Goal: Information Seeking & Learning: Learn about a topic

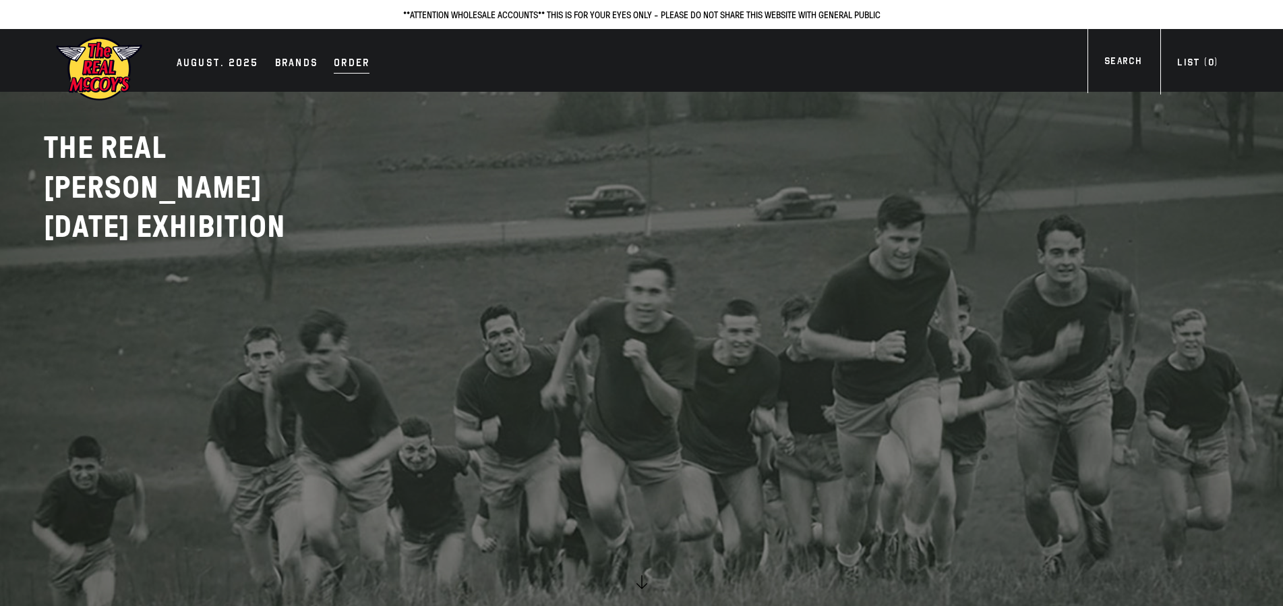
click at [339, 57] on div "Order" at bounding box center [352, 64] width 36 height 19
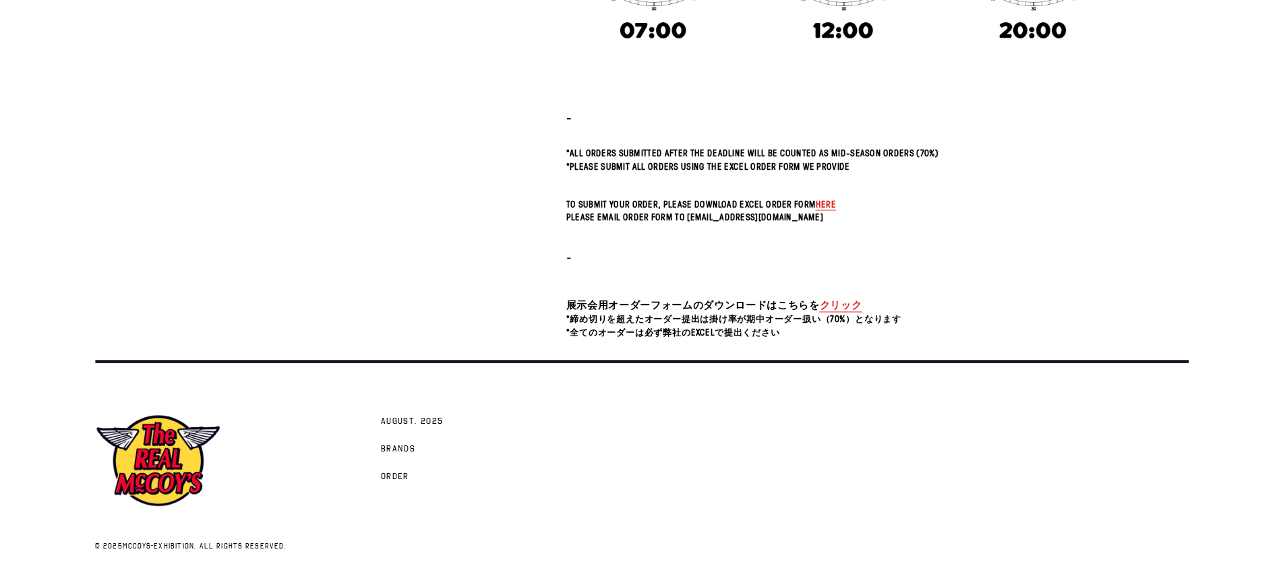
scroll to position [486, 0]
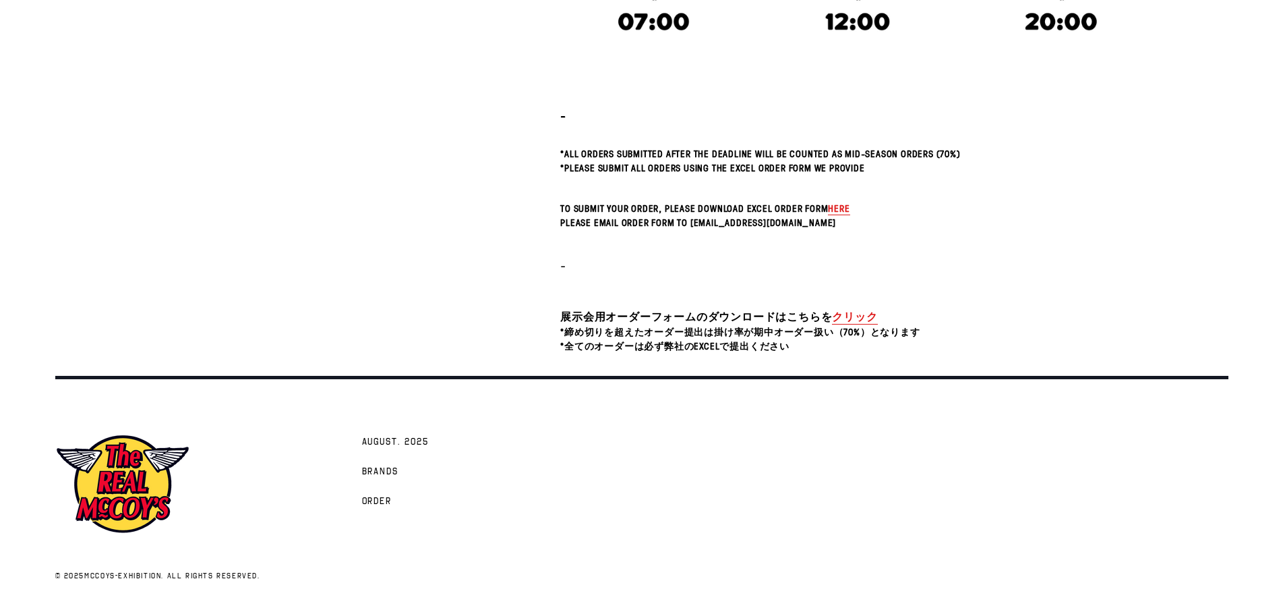
click at [867, 317] on link "クリック" at bounding box center [854, 317] width 45 height 16
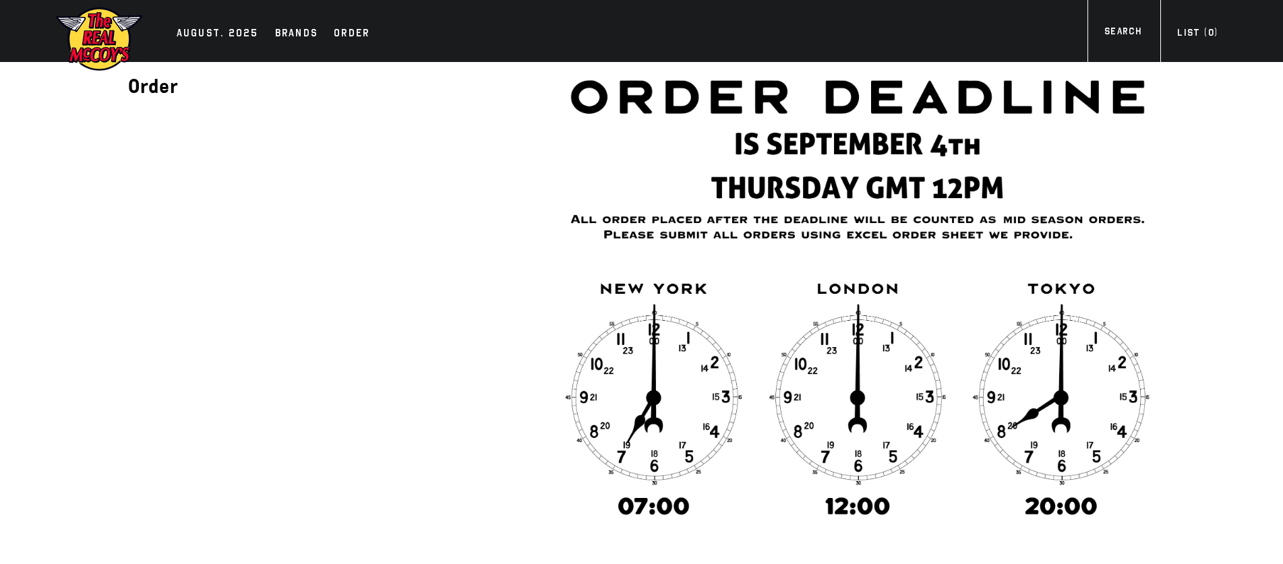
scroll to position [0, 0]
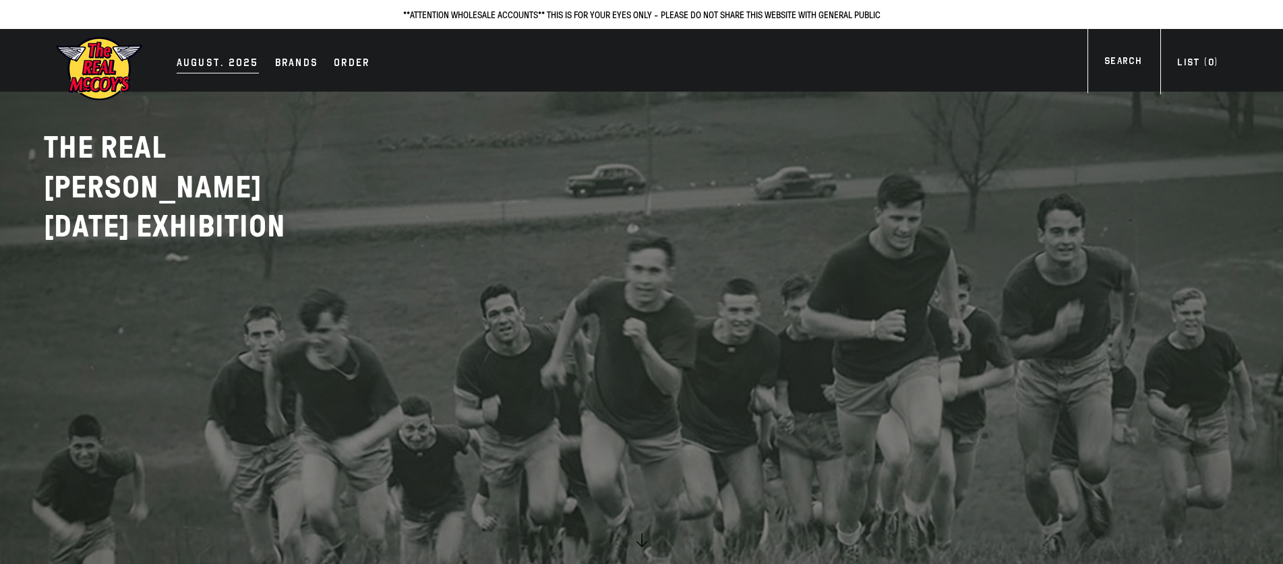
click at [209, 67] on div "AUGUST. 2025" at bounding box center [218, 64] width 82 height 19
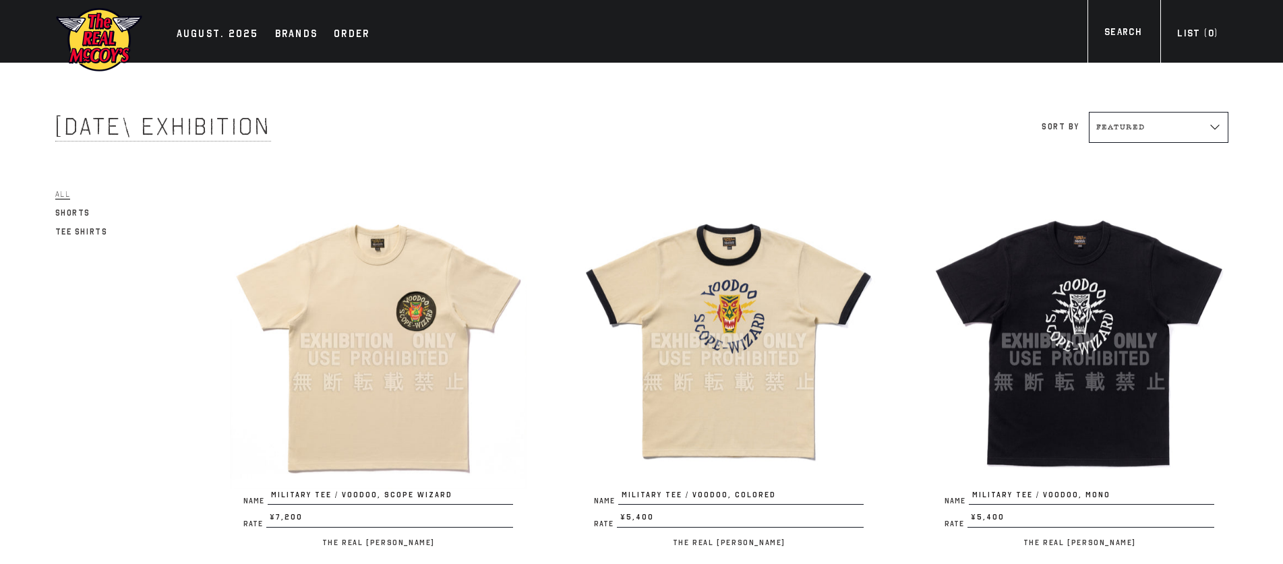
click at [363, 261] on img at bounding box center [378, 341] width 297 height 297
click at [681, 303] on img at bounding box center [729, 341] width 297 height 297
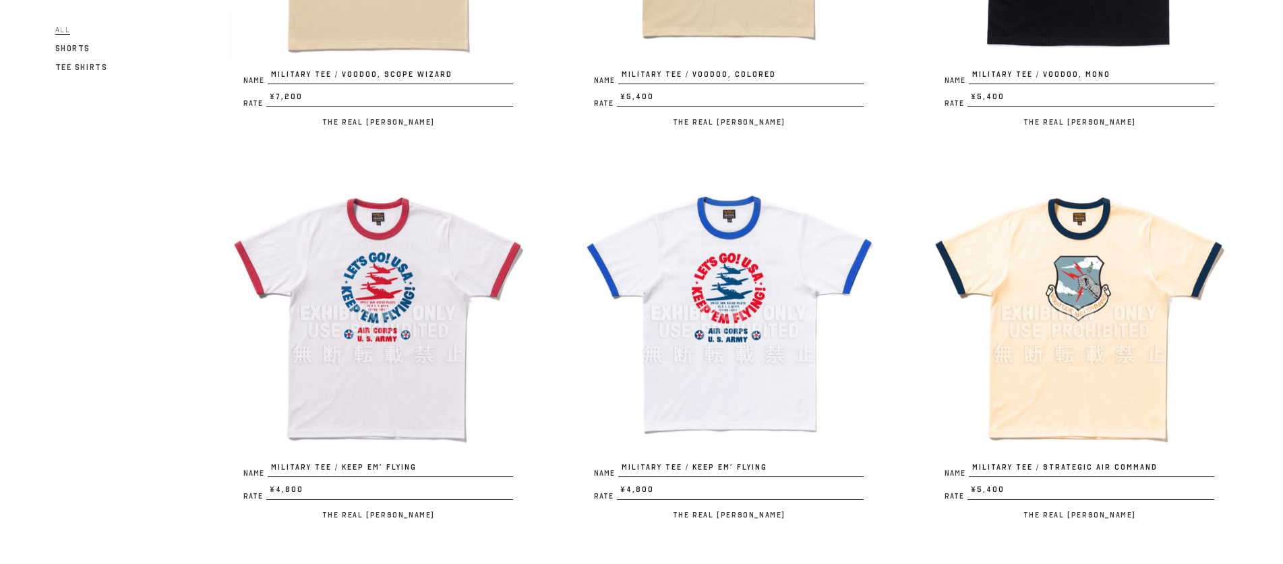
scroll to position [450, 0]
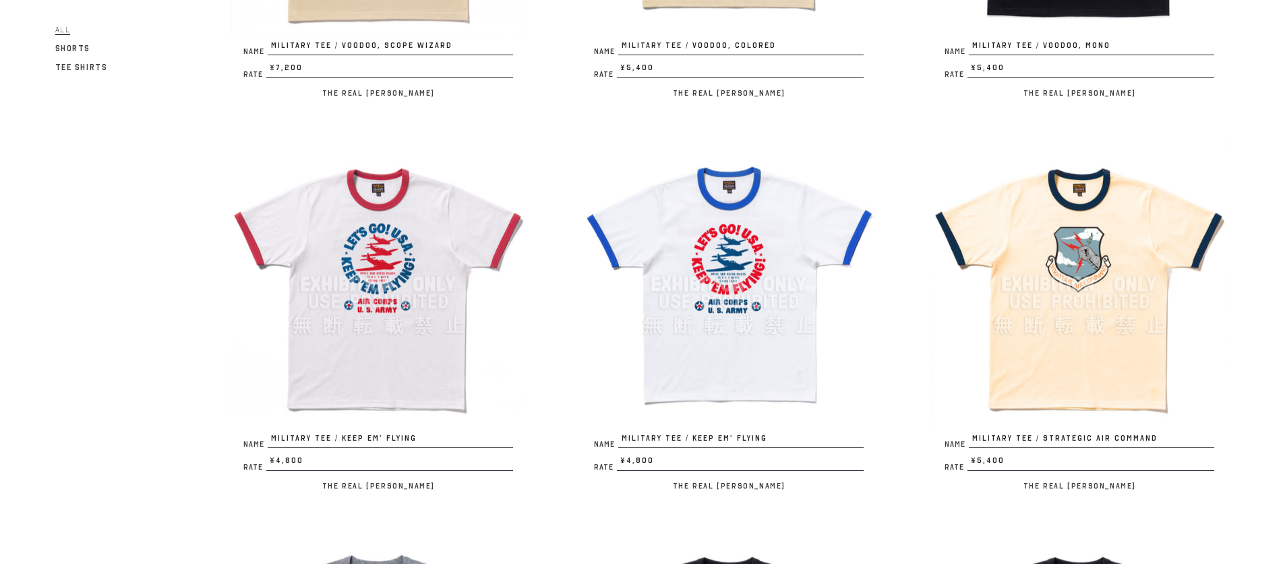
click at [659, 273] on img at bounding box center [729, 284] width 297 height 297
click at [1030, 291] on img at bounding box center [1079, 284] width 297 height 297
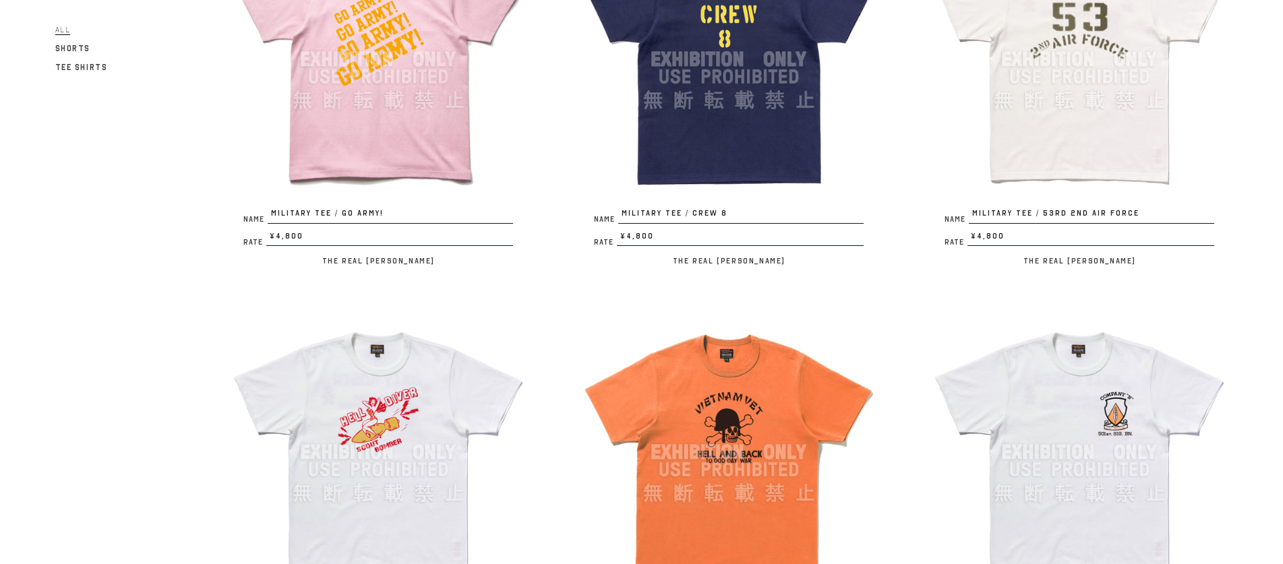
scroll to position [1573, 0]
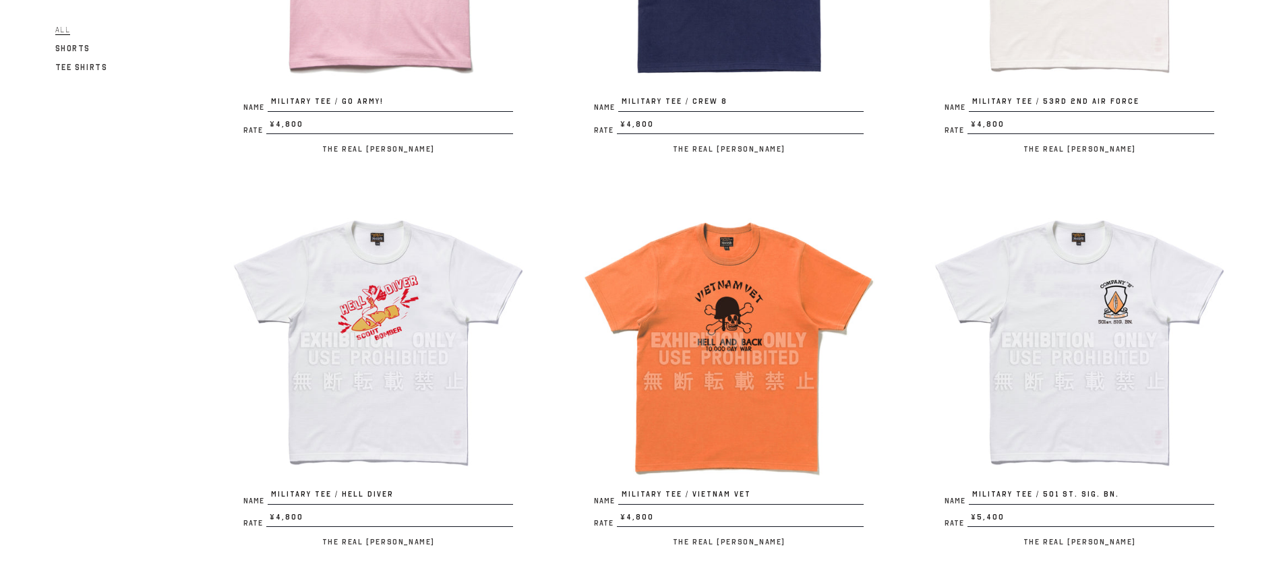
click at [483, 253] on img at bounding box center [378, 340] width 297 height 297
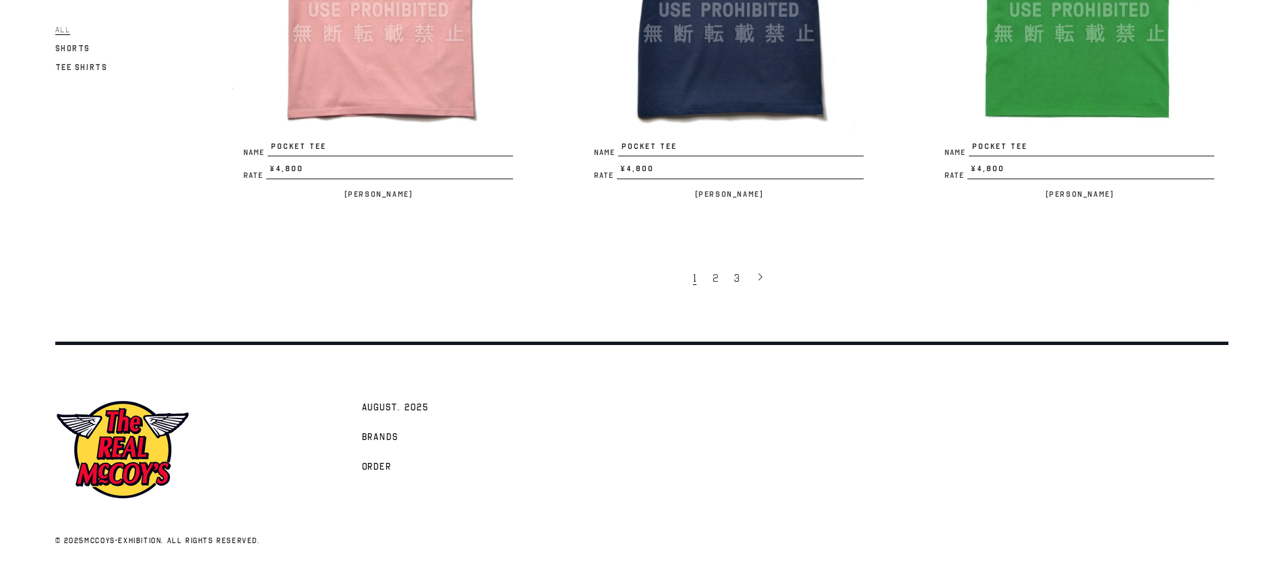
scroll to position [3108, 0]
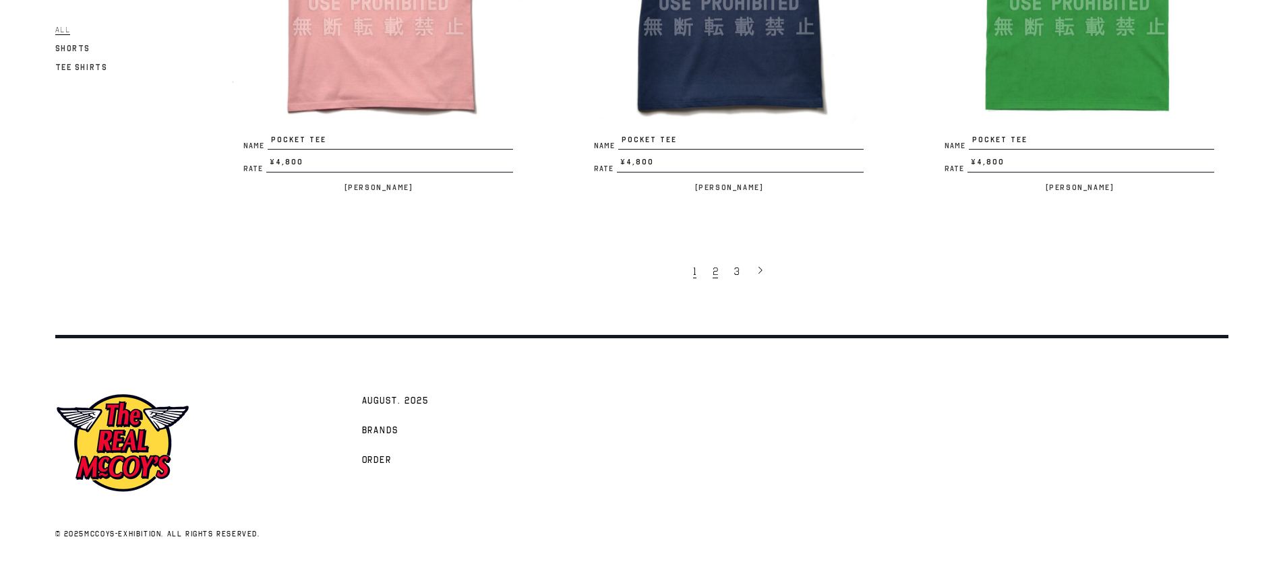
click at [708, 268] on link "2" at bounding box center [717, 271] width 22 height 28
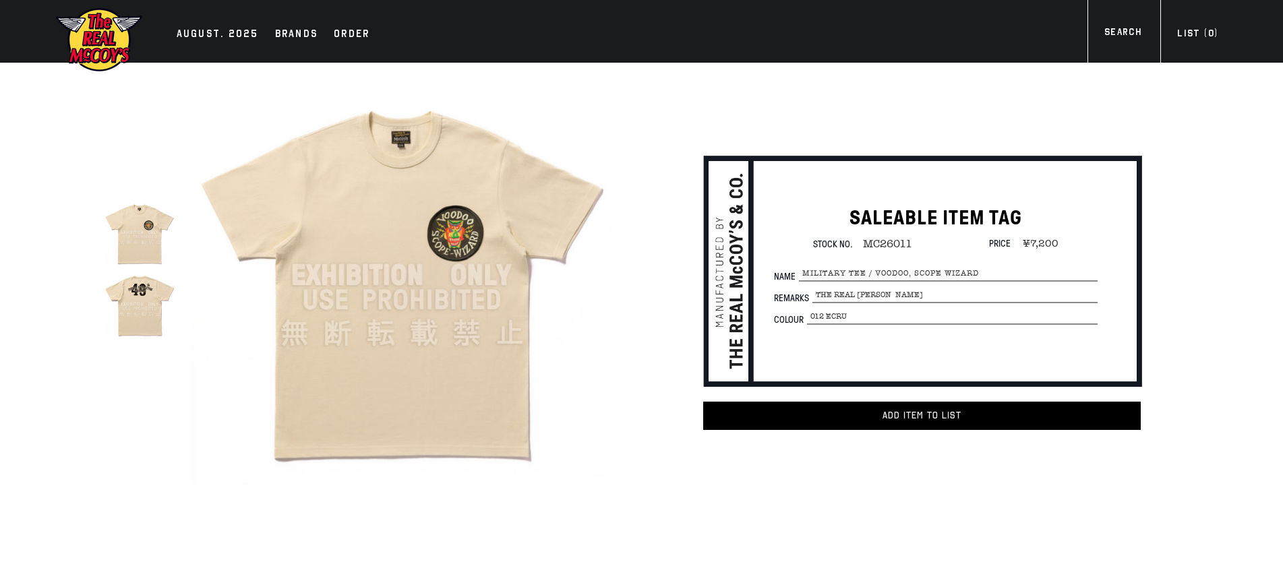
click at [388, 267] on img at bounding box center [401, 275] width 419 height 419
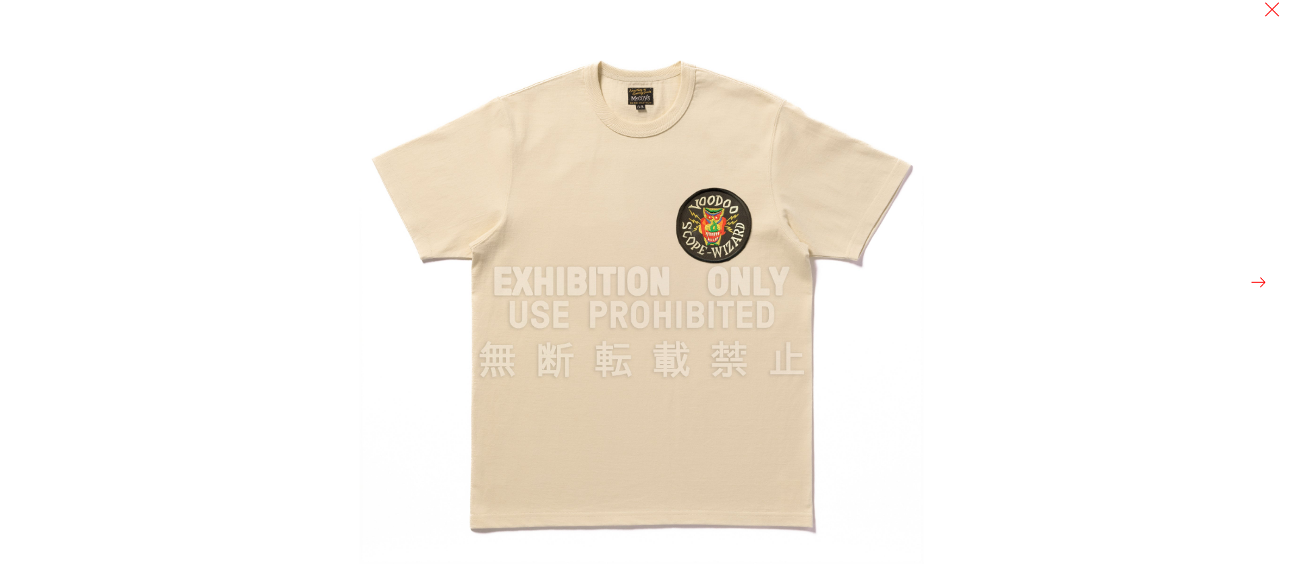
click at [550, 224] on img at bounding box center [641, 282] width 564 height 564
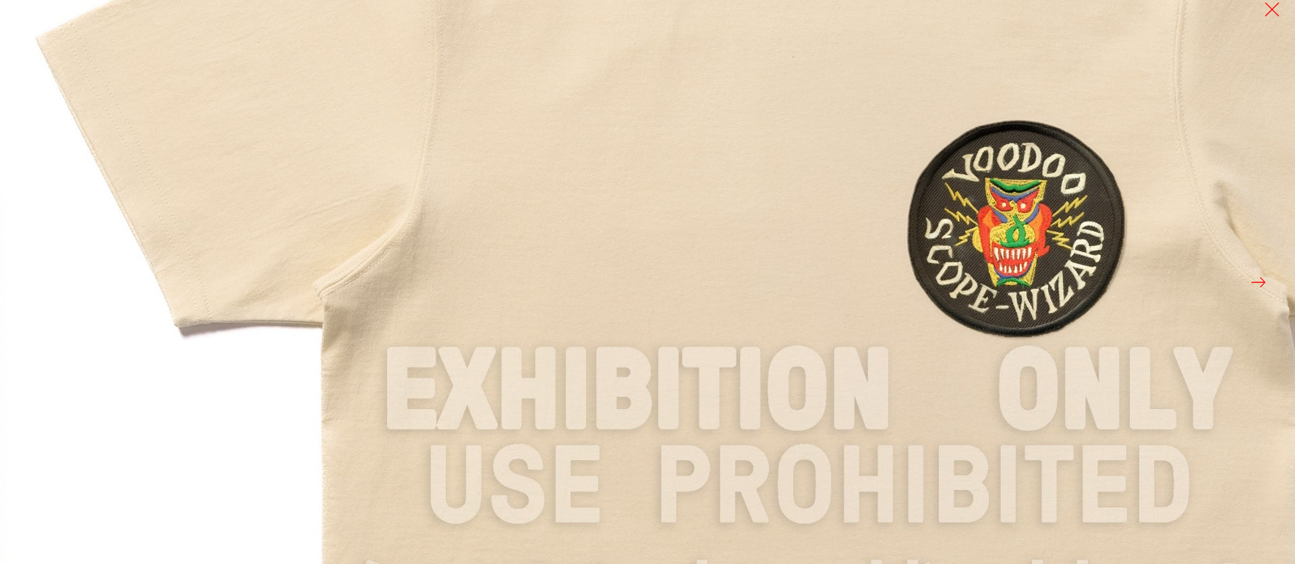
click at [550, 224] on img at bounding box center [809, 391] width 1618 height 1618
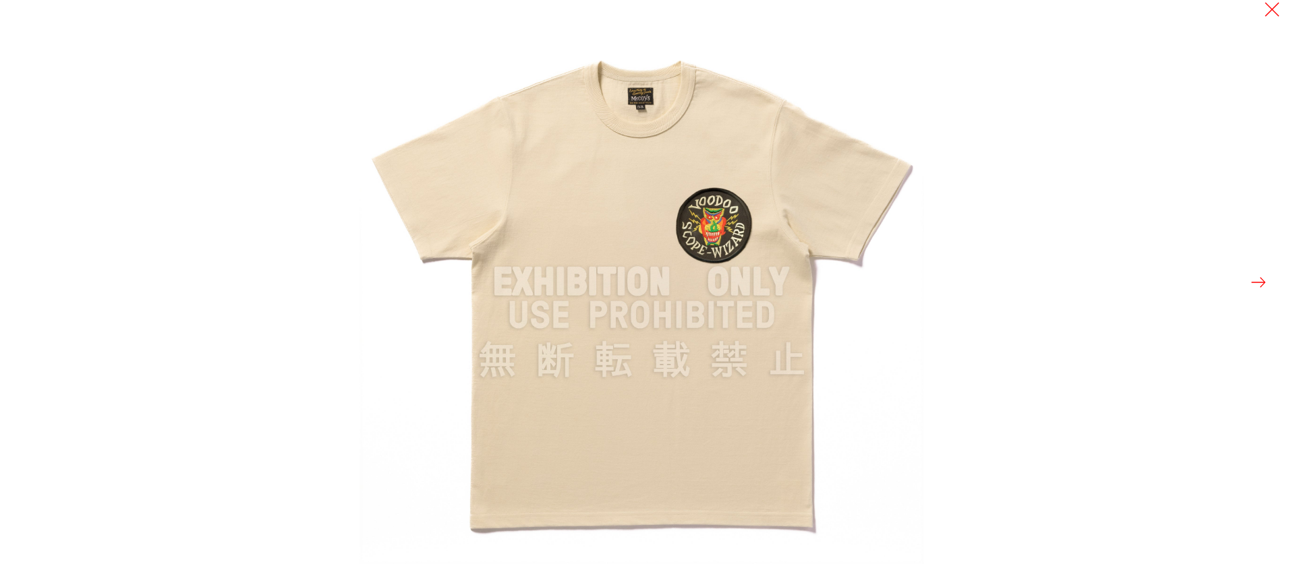
click at [1253, 272] on div at bounding box center [1006, 282] width 1295 height 564
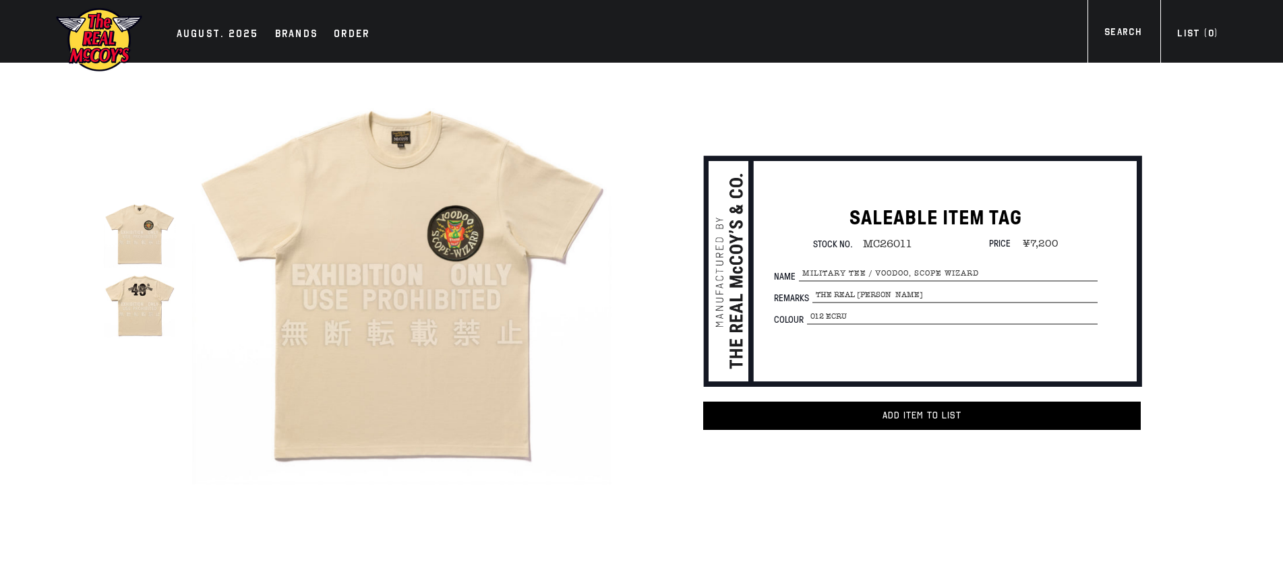
click at [147, 313] on img at bounding box center [139, 303] width 71 height 71
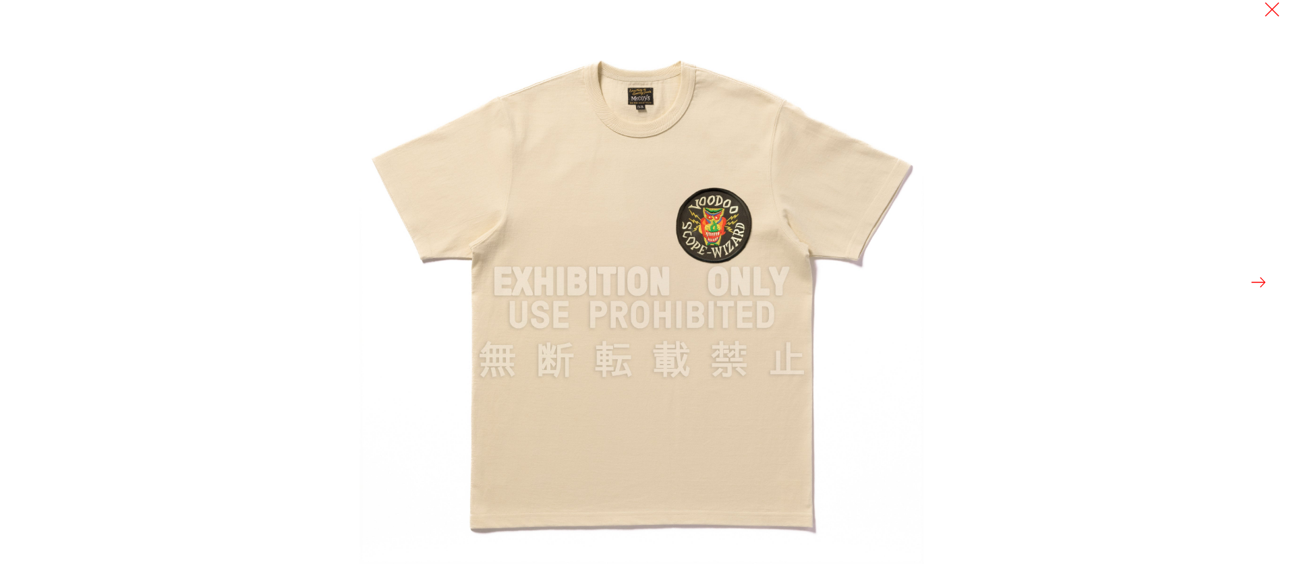
click at [593, 249] on img at bounding box center [641, 282] width 564 height 564
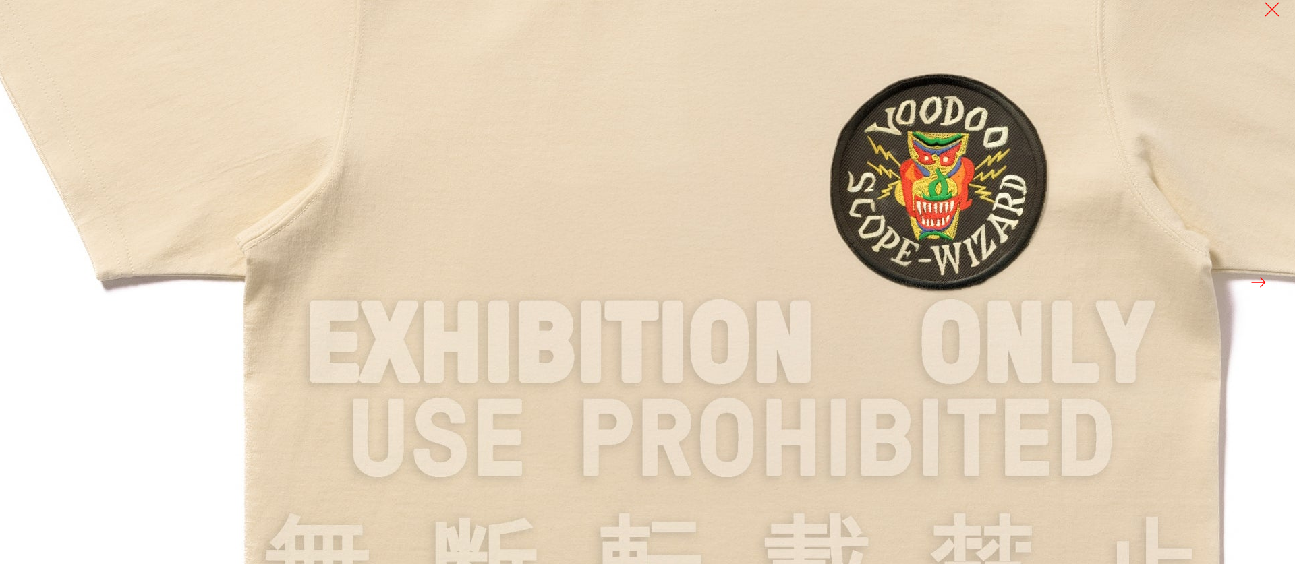
click at [701, 237] on img at bounding box center [731, 344] width 1618 height 1618
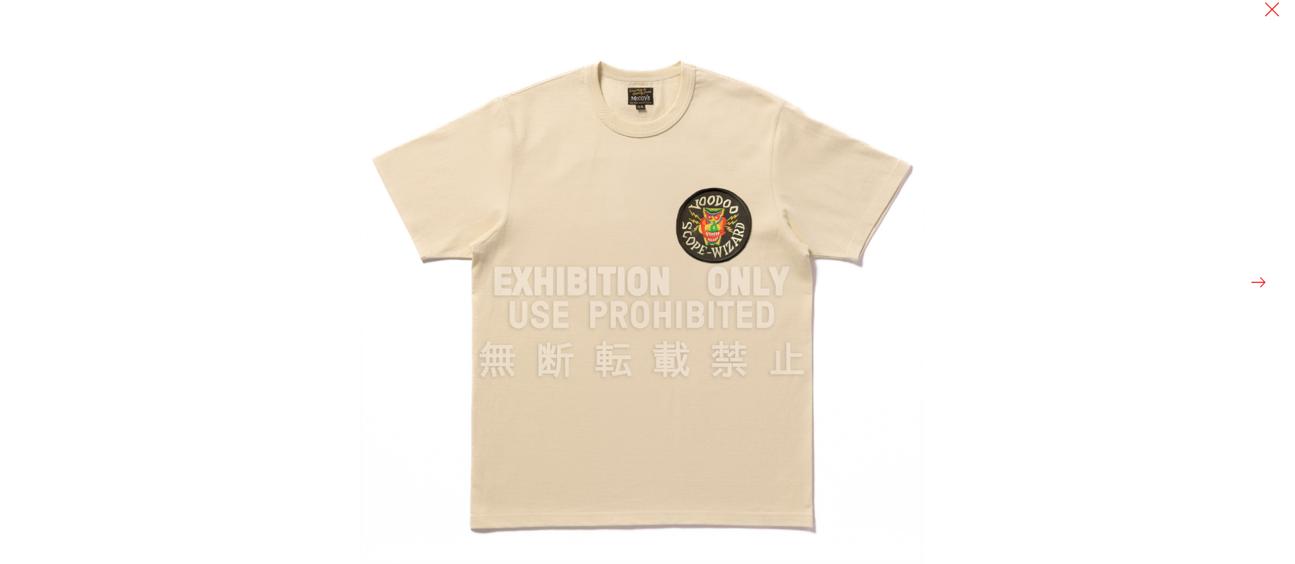
click at [1254, 274] on button at bounding box center [1258, 282] width 19 height 19
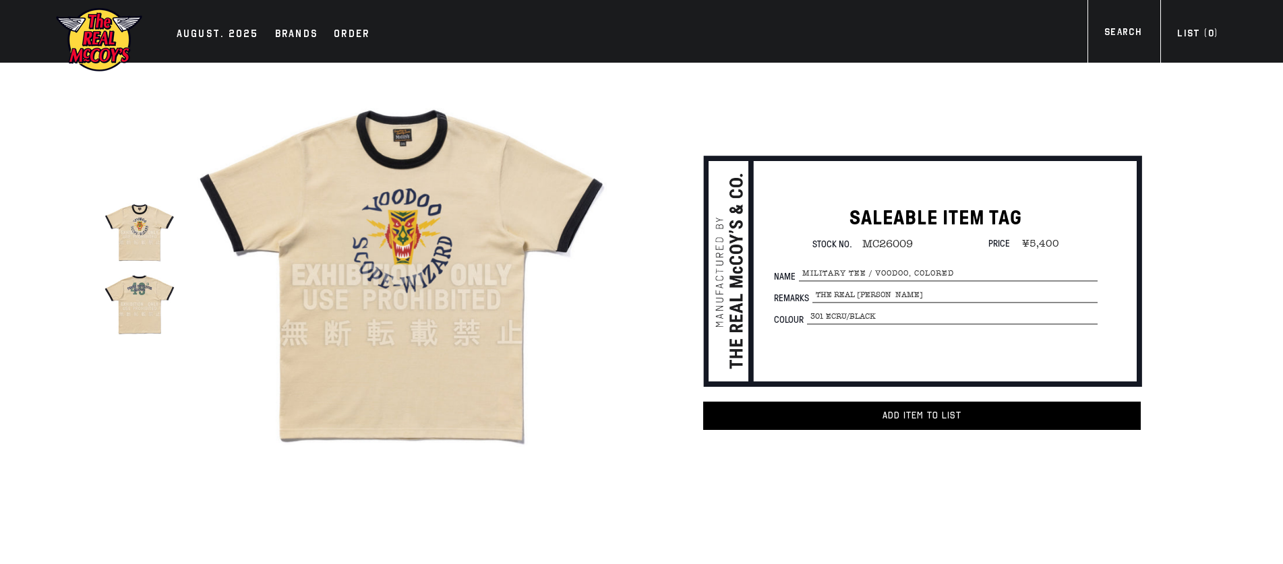
click at [147, 314] on img at bounding box center [139, 303] width 71 height 71
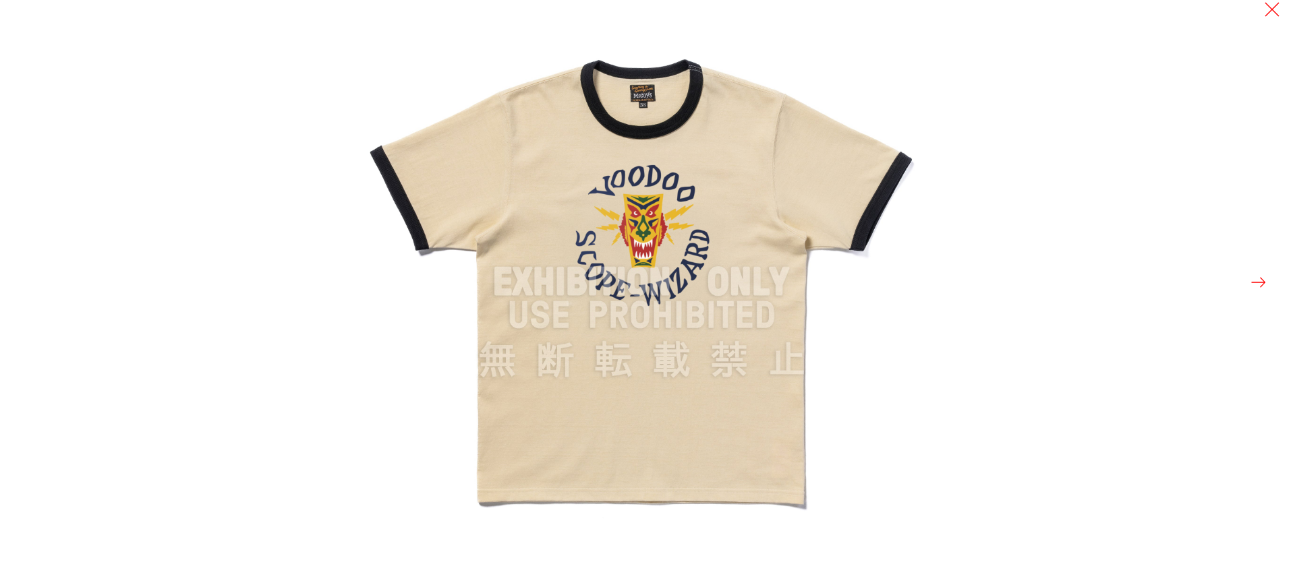
click at [533, 241] on img at bounding box center [641, 282] width 564 height 564
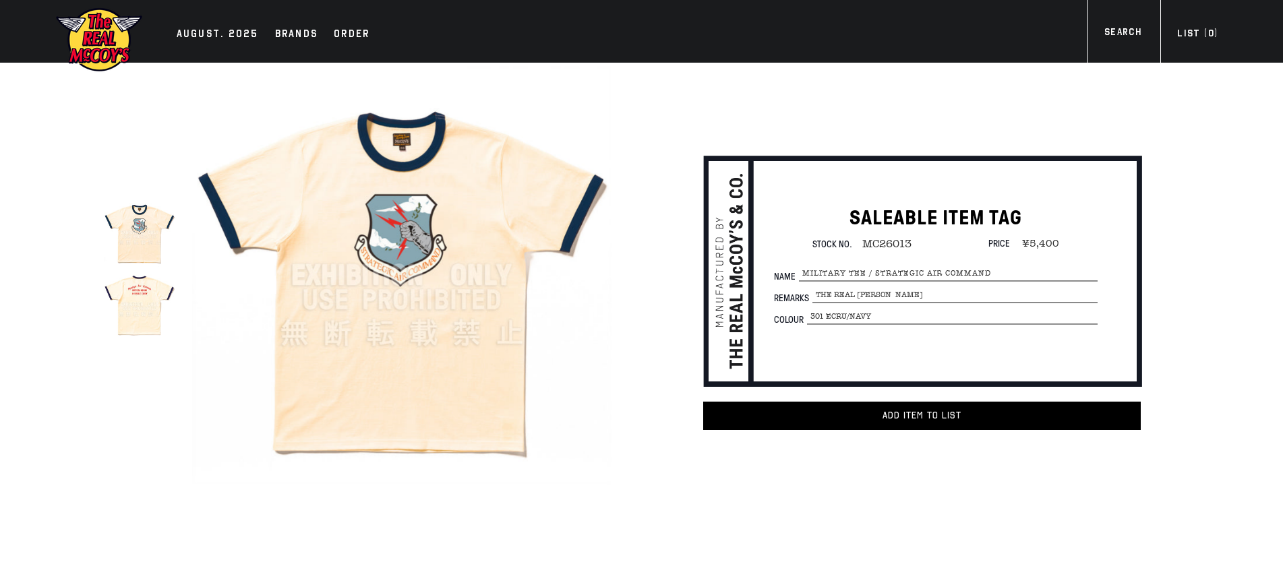
click at [480, 225] on img at bounding box center [401, 275] width 419 height 419
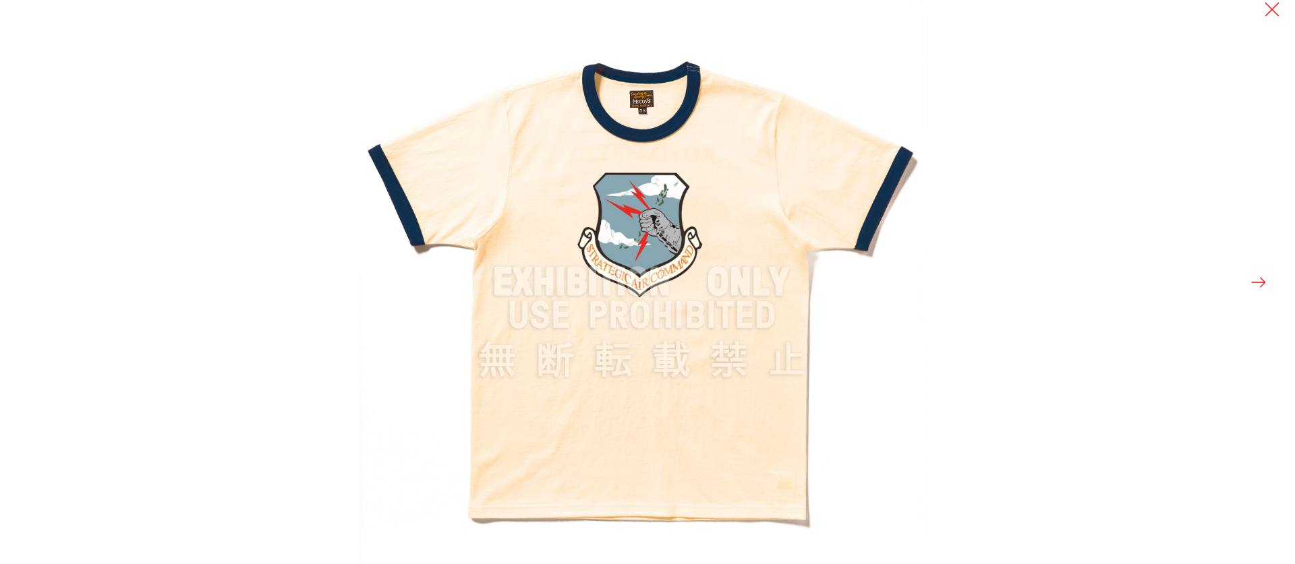
click at [611, 241] on img at bounding box center [641, 282] width 564 height 564
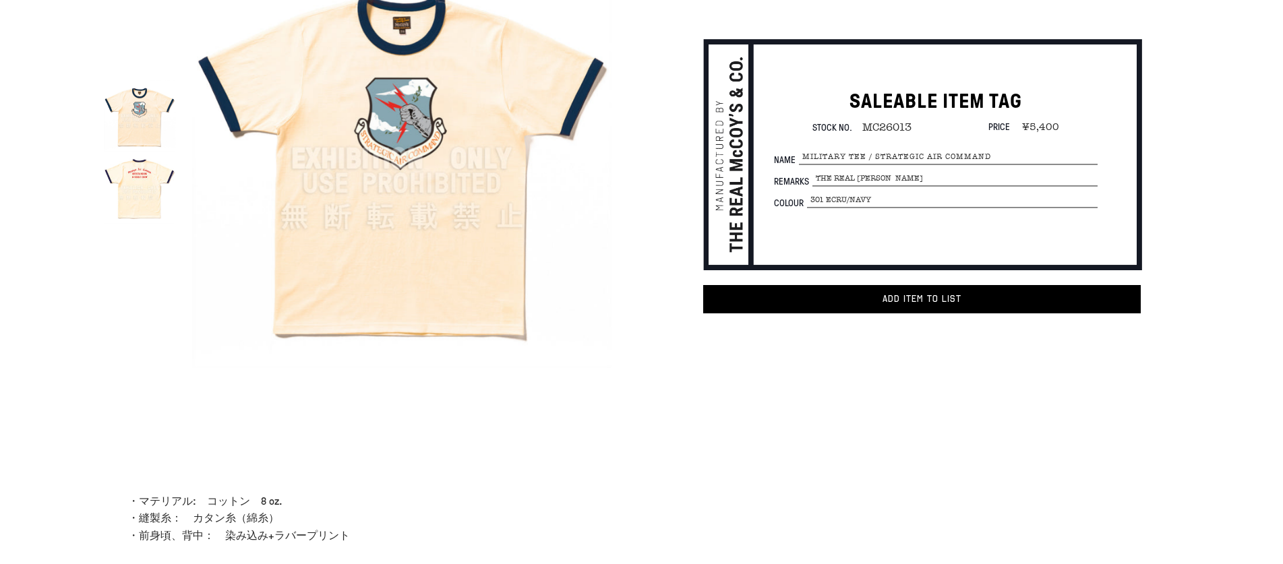
scroll to position [113, 0]
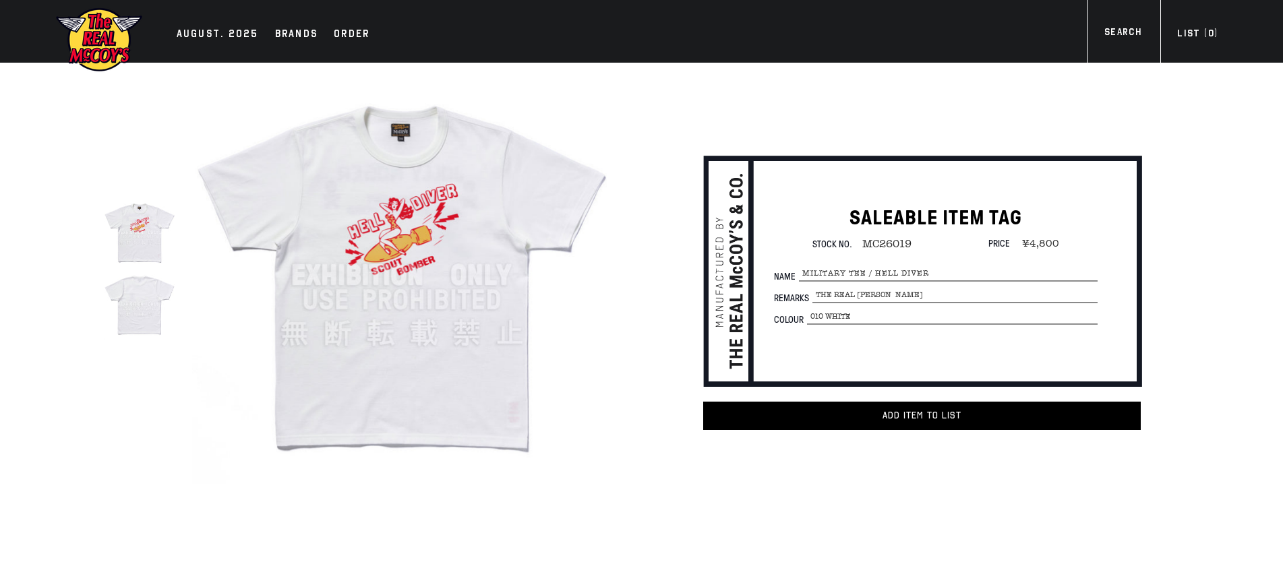
click at [485, 254] on img at bounding box center [401, 275] width 419 height 419
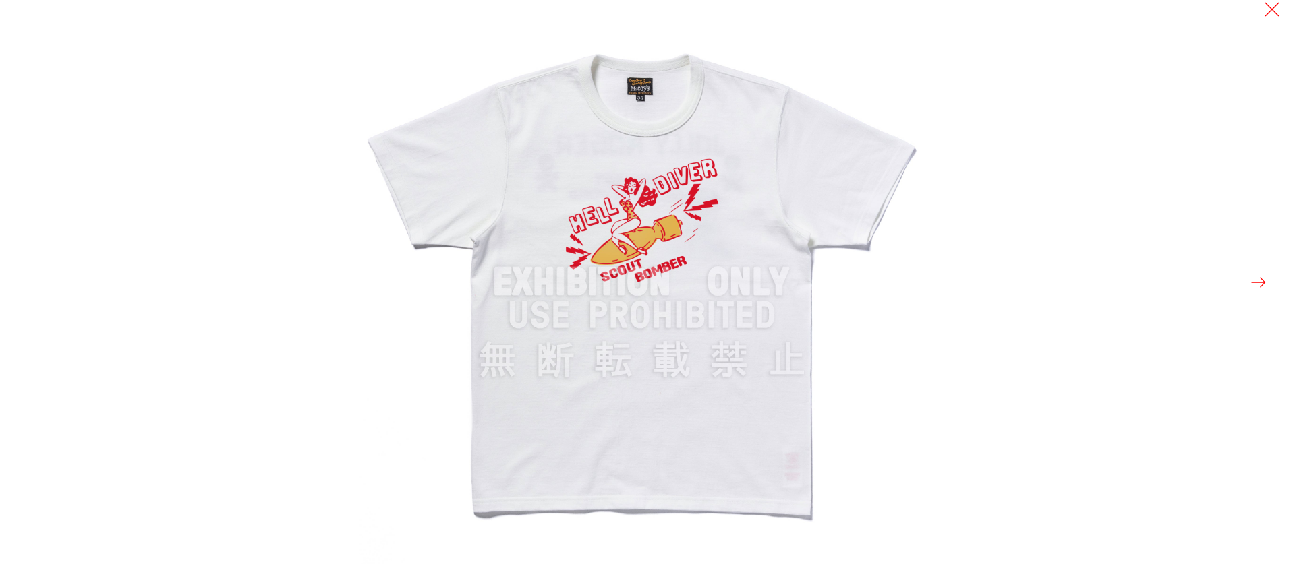
click at [574, 186] on img at bounding box center [641, 282] width 564 height 564
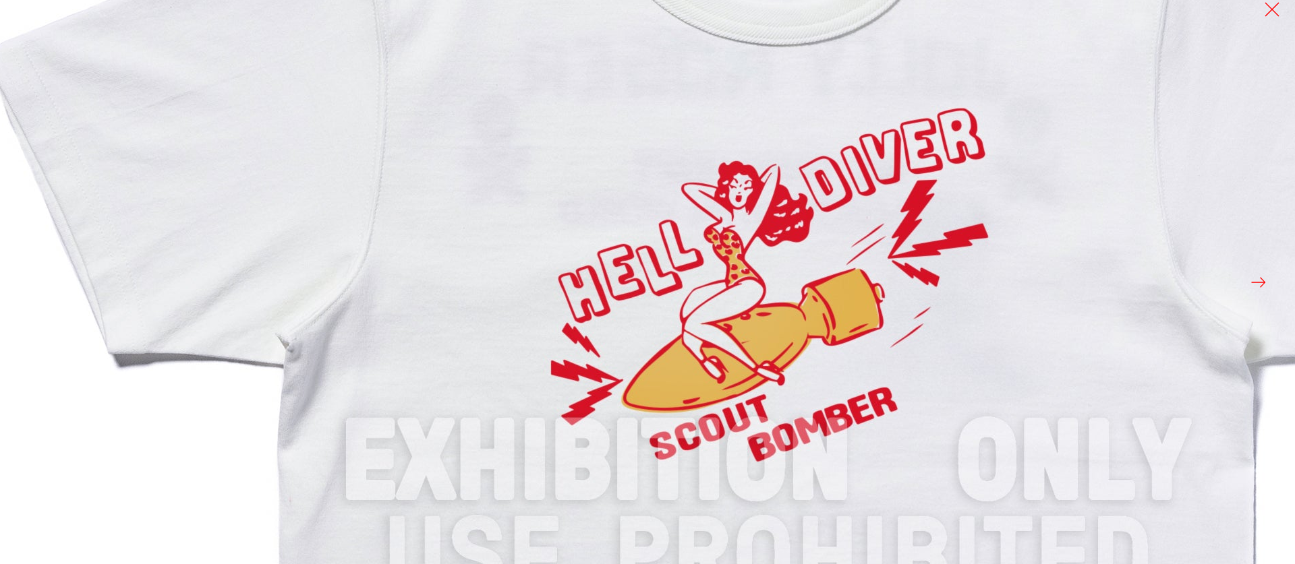
click at [574, 186] on img at bounding box center [768, 462] width 1618 height 1618
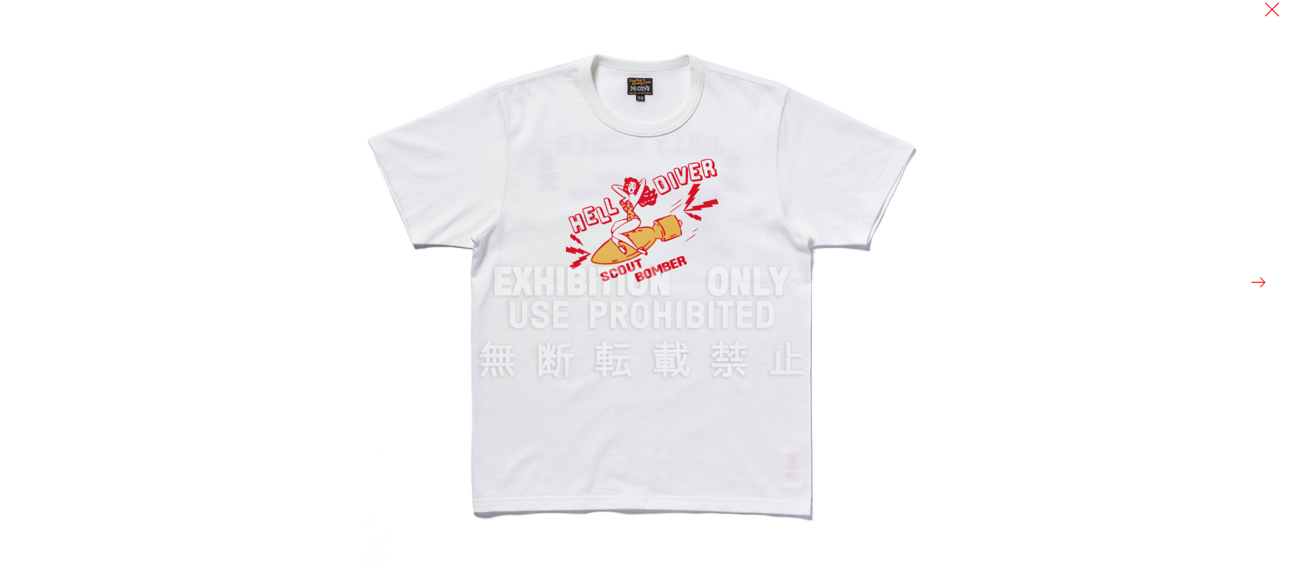
click at [1248, 285] on div at bounding box center [1006, 282] width 1295 height 564
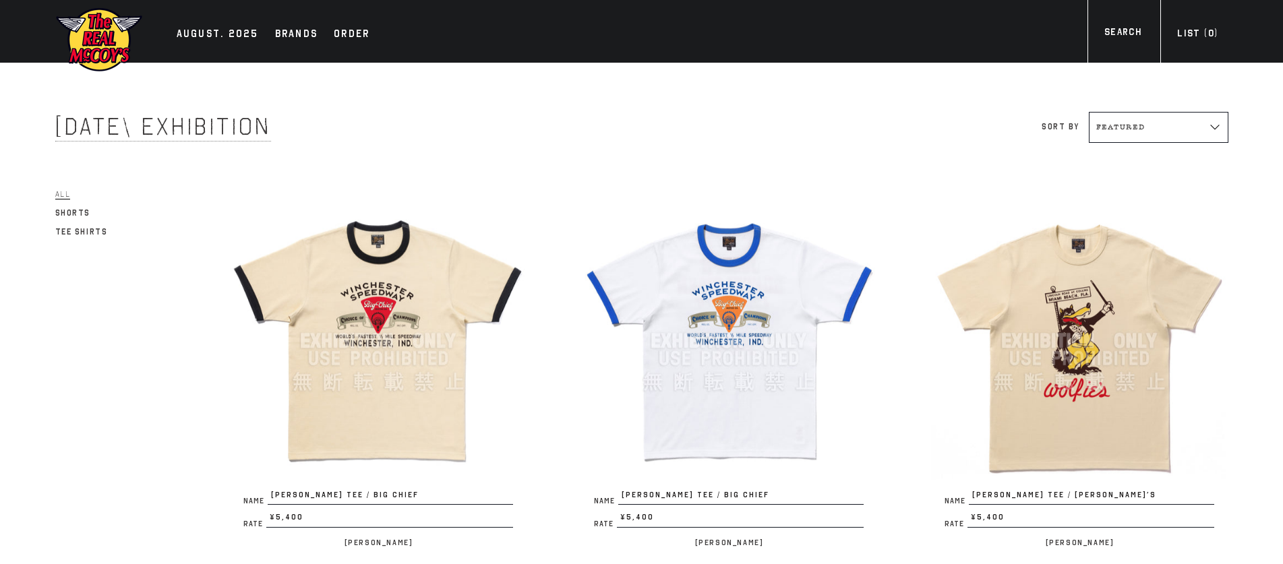
scroll to position [113, 0]
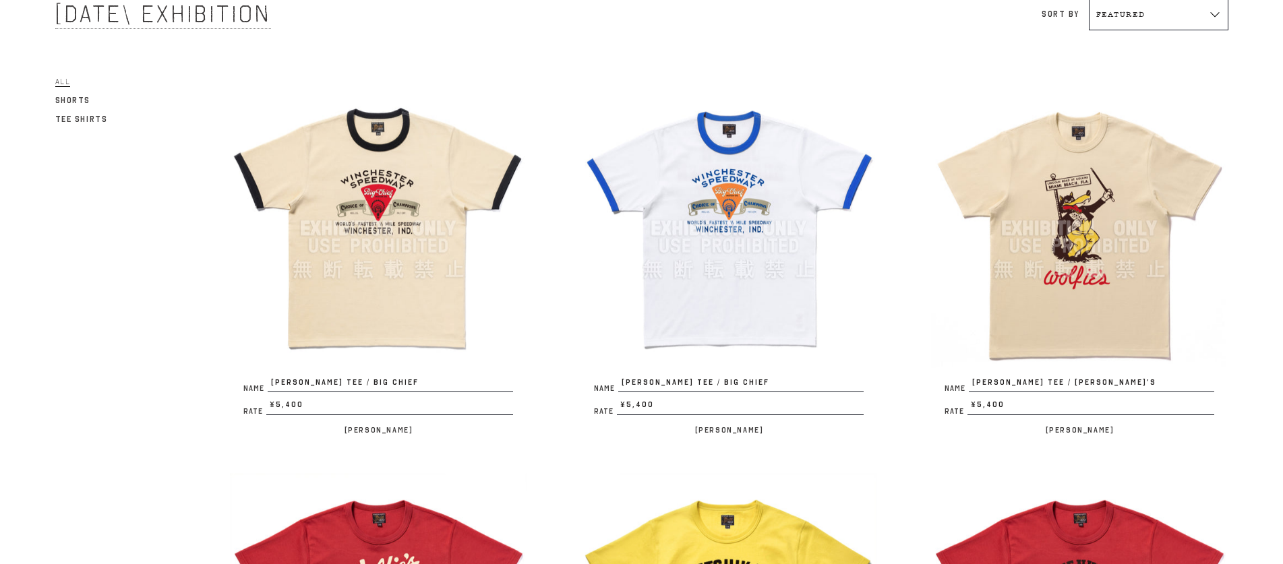
click at [985, 221] on img at bounding box center [1079, 228] width 297 height 297
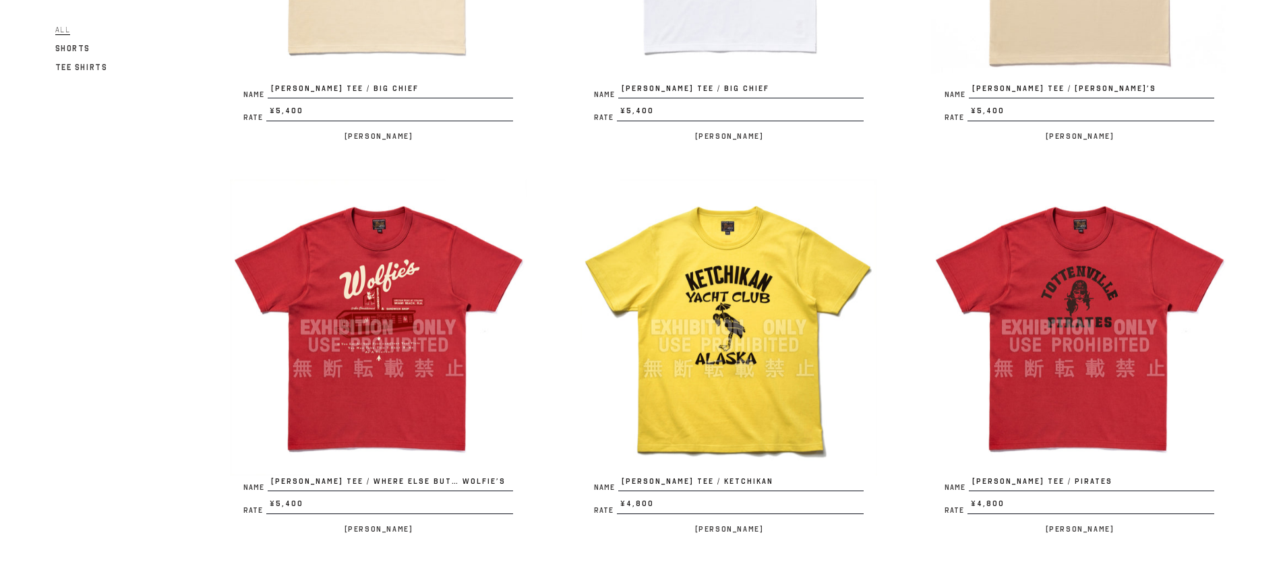
scroll to position [450, 0]
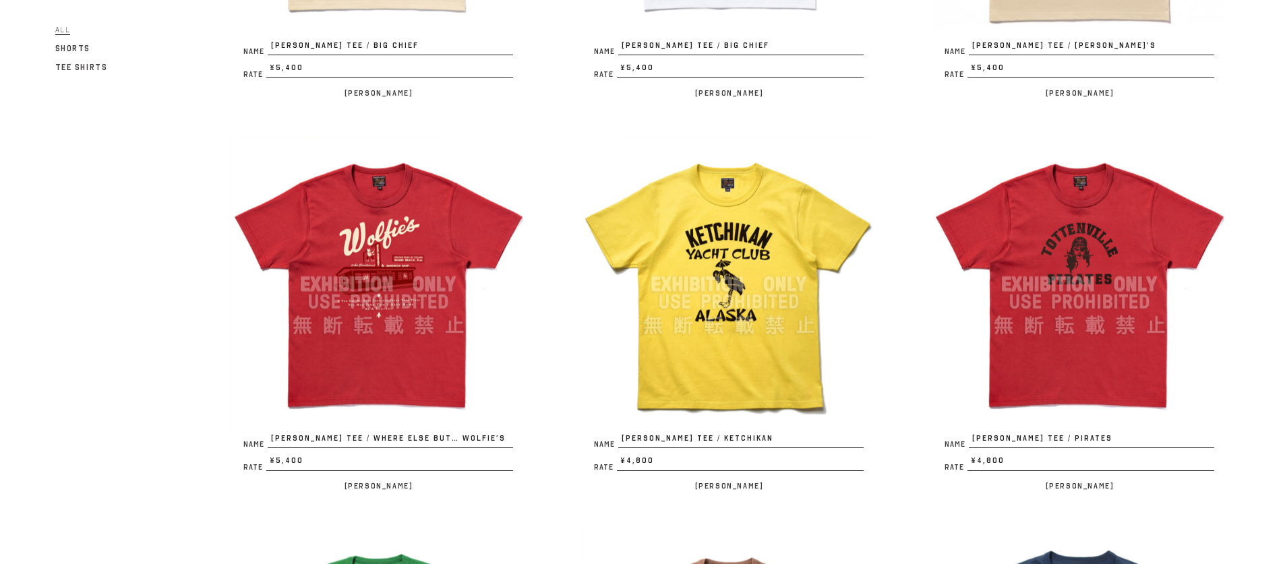
click at [376, 286] on img at bounding box center [378, 284] width 297 height 297
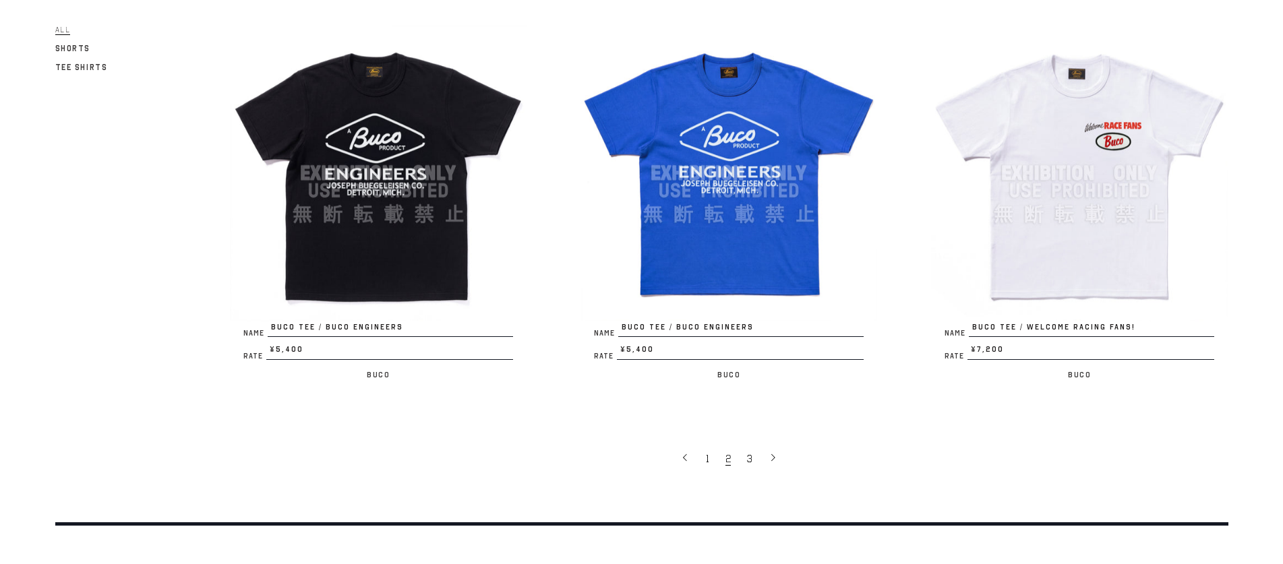
scroll to position [2922, 0]
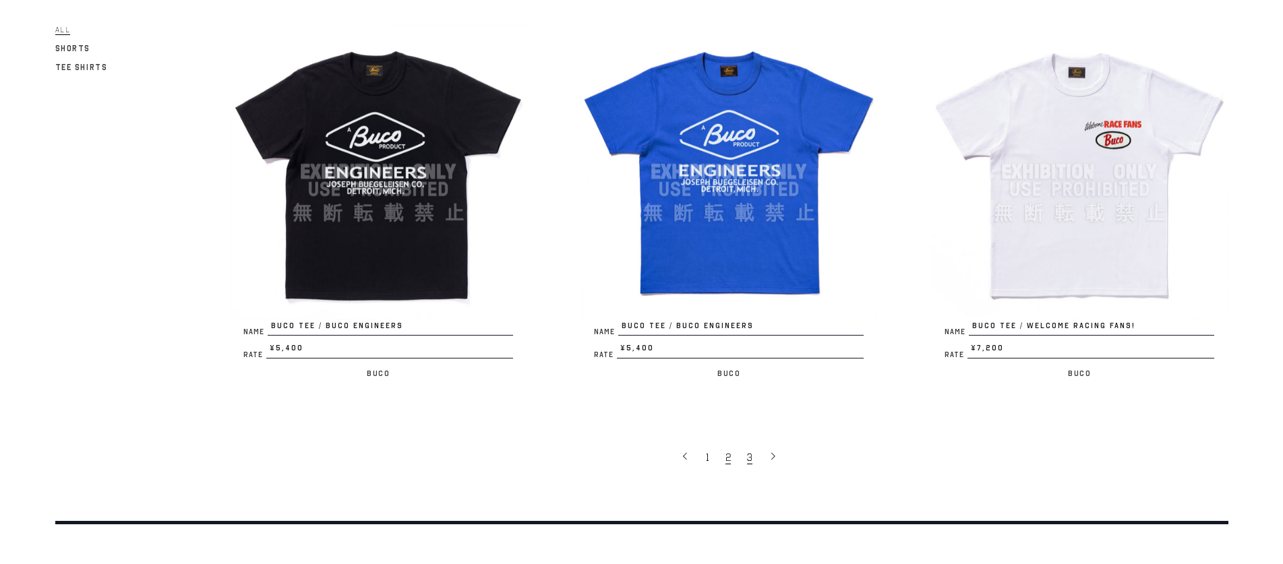
click at [752, 460] on span "3" at bounding box center [749, 457] width 5 height 13
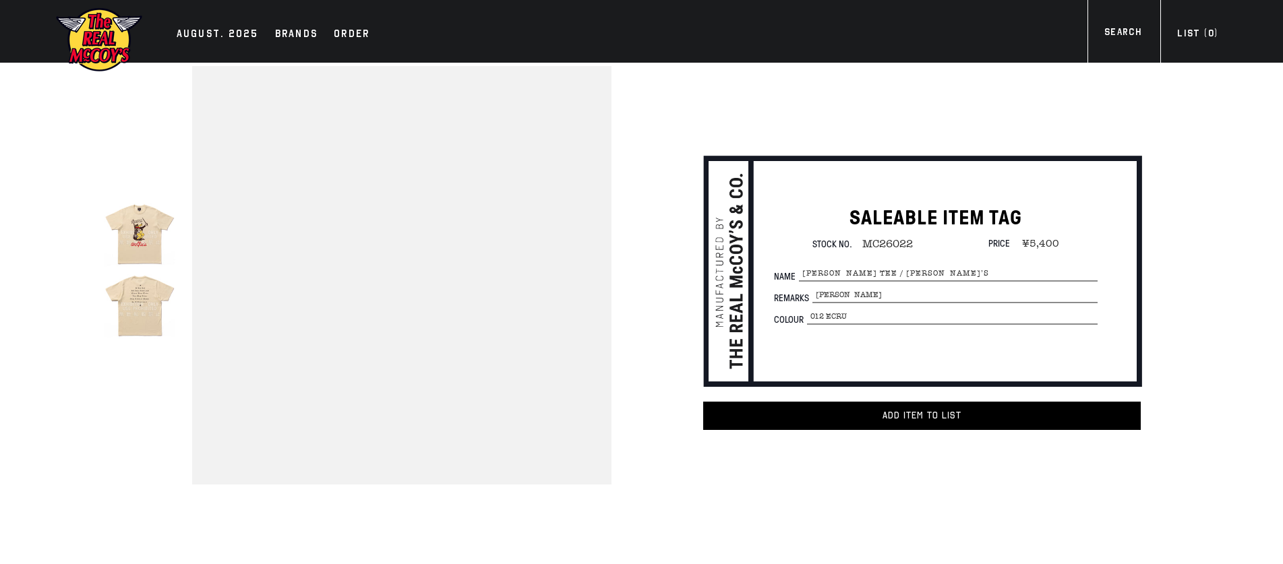
click at [138, 316] on img at bounding box center [139, 303] width 71 height 71
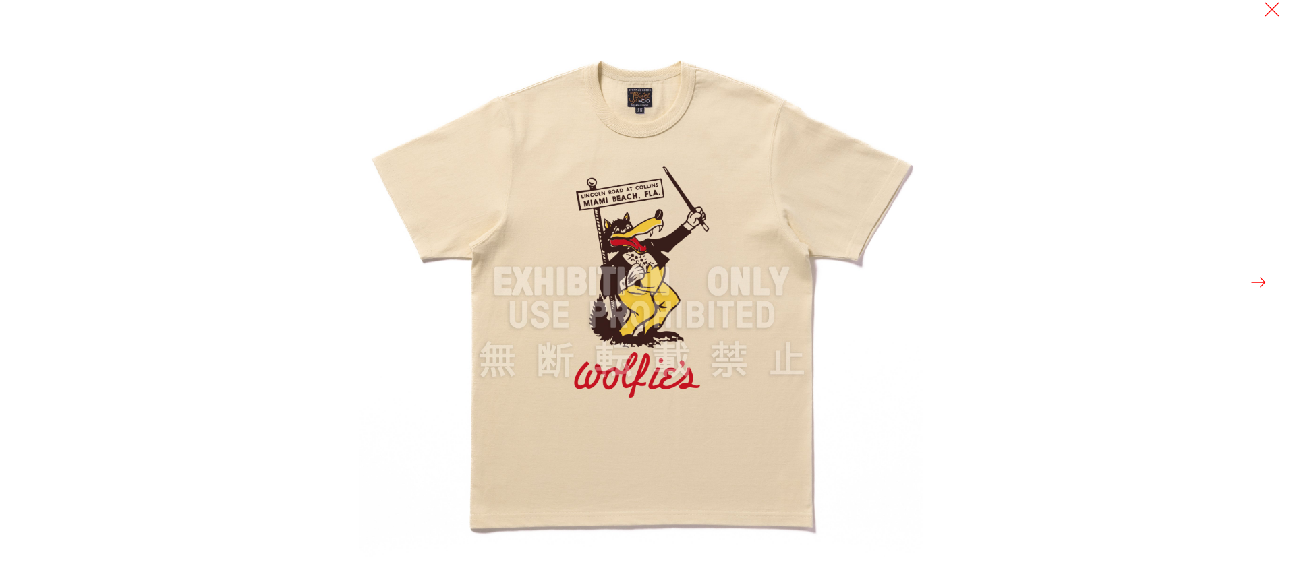
click at [1259, 269] on div at bounding box center [1006, 282] width 1295 height 564
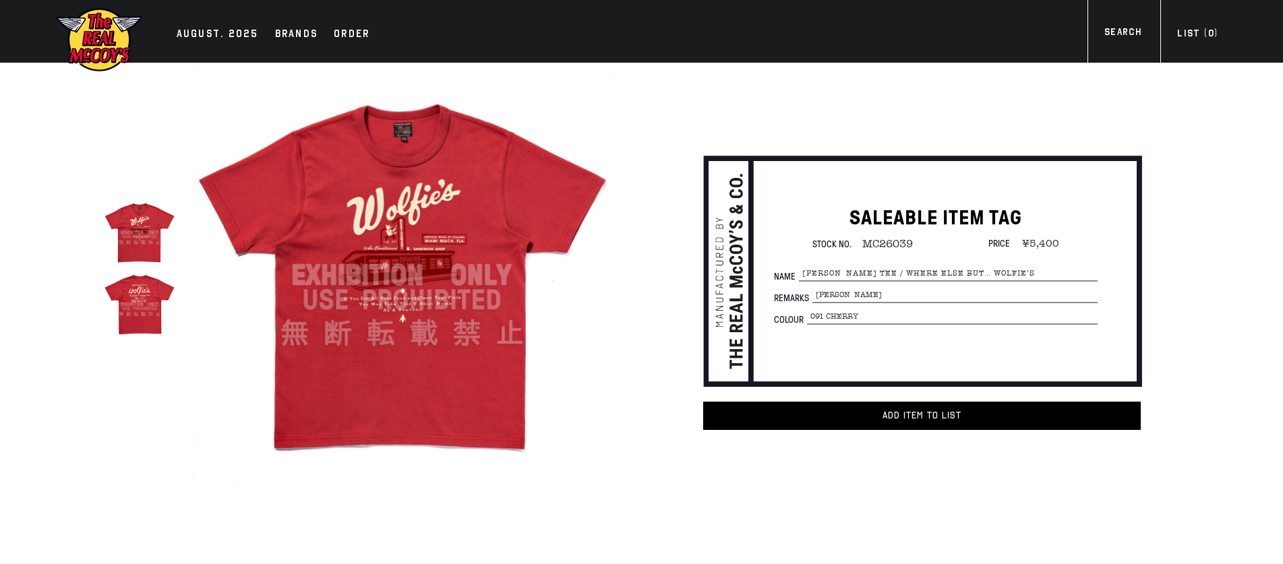
click at [171, 306] on img at bounding box center [139, 303] width 71 height 71
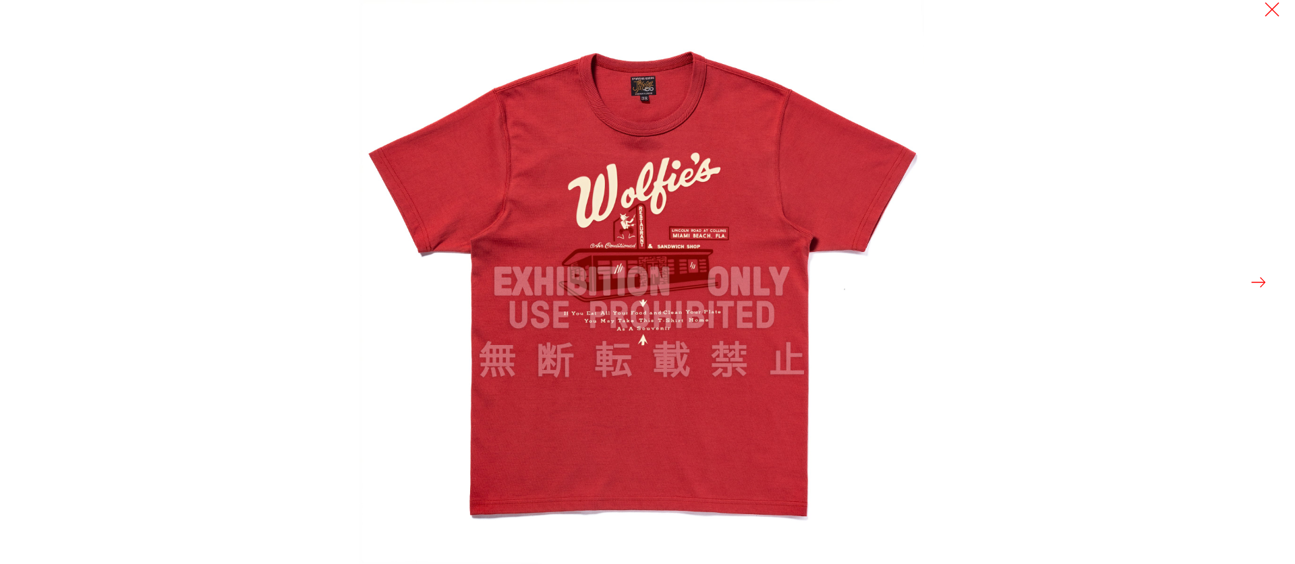
click at [1260, 283] on button at bounding box center [1258, 282] width 19 height 19
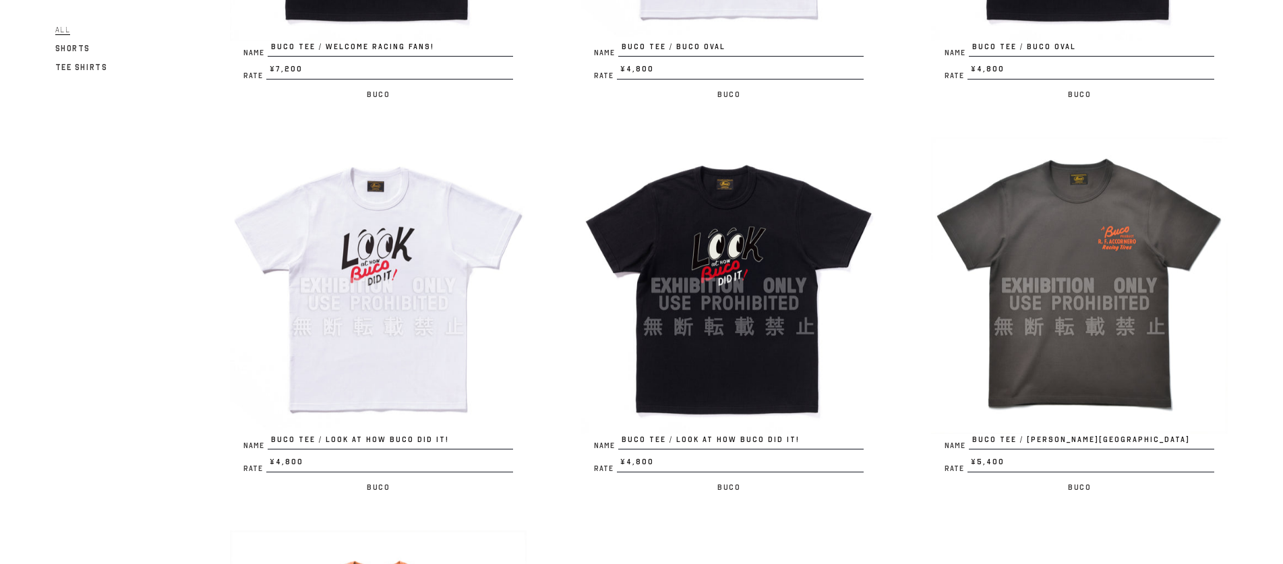
scroll to position [450, 0]
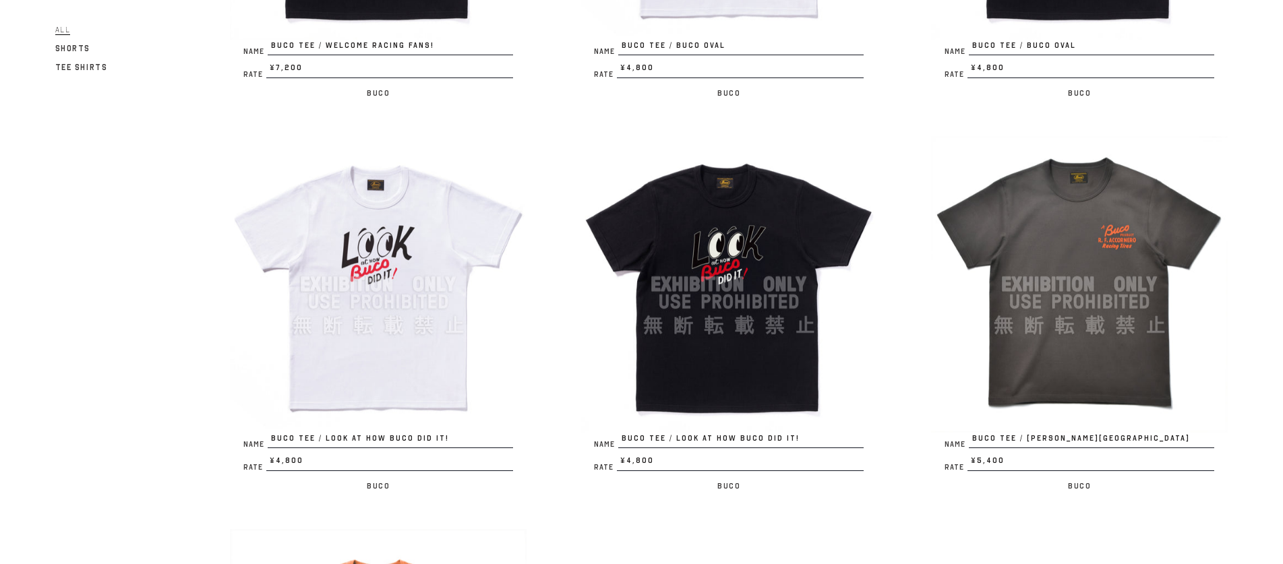
click at [1098, 245] on img at bounding box center [1079, 284] width 297 height 297
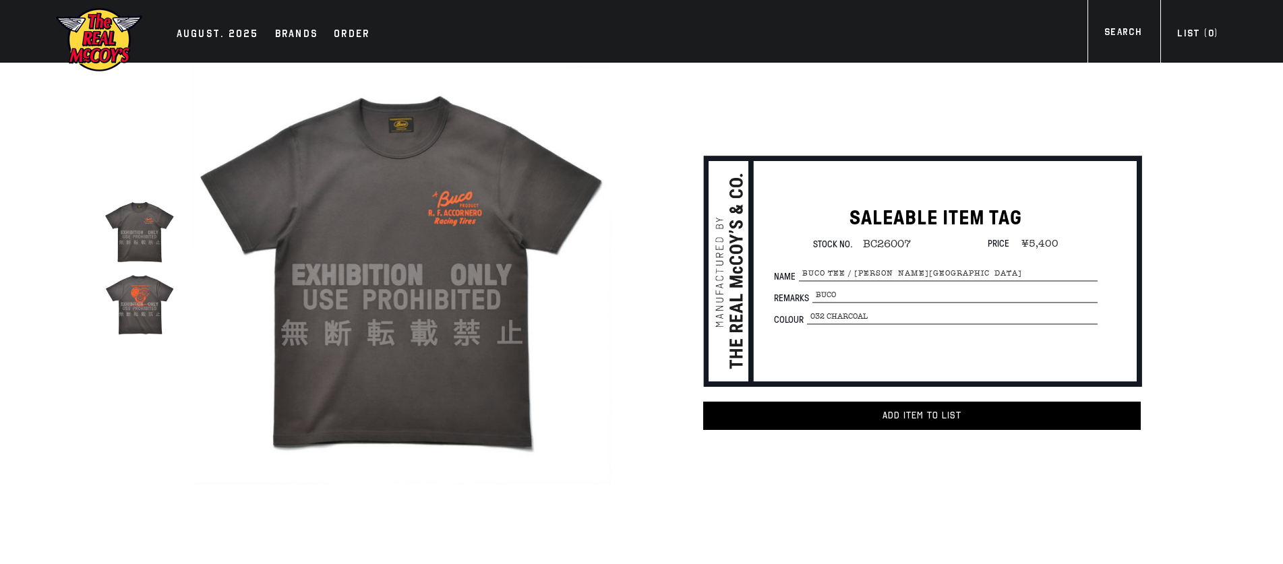
click at [131, 296] on img at bounding box center [139, 303] width 71 height 71
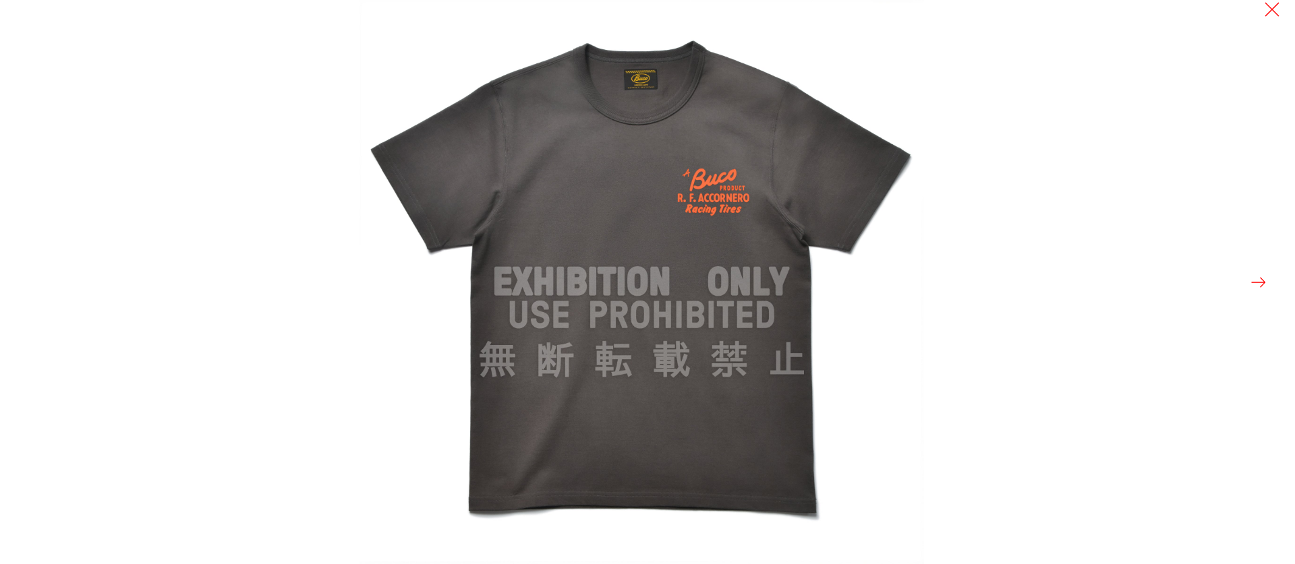
click at [1243, 286] on div at bounding box center [1006, 282] width 1295 height 564
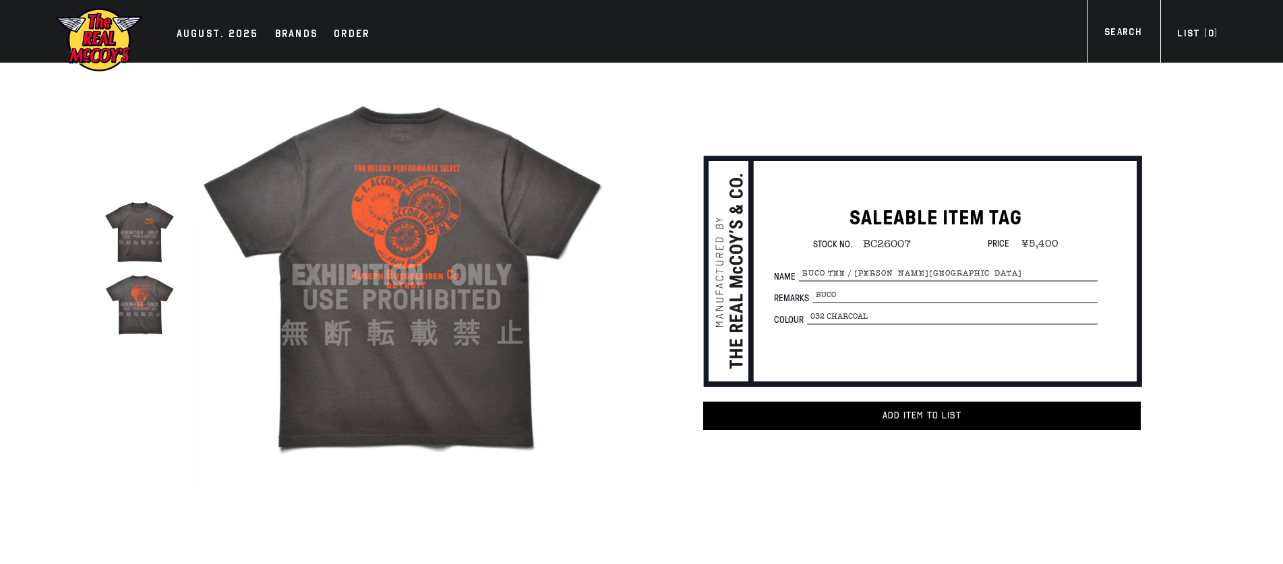
click at [620, 111] on div "SALEABLE ITEM TAG Stock No. BC26007 Price ¥5,400 Name BUCO TEE / [PERSON_NAME] …" at bounding box center [897, 309] width 565 height 493
